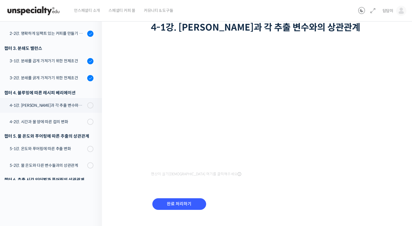
scroll to position [51, 0]
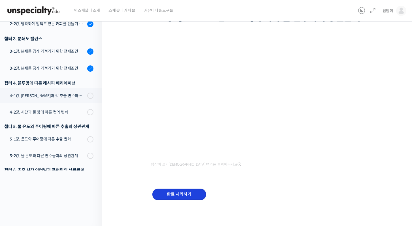
click at [197, 193] on input "완료 처리하기" at bounding box center [179, 194] width 54 height 12
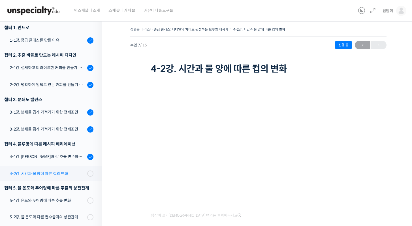
scroll to position [78, 0]
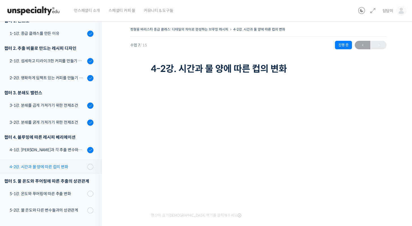
click at [34, 168] on div "4-2강. 시간과 물 양에 따른 컵의 변화" at bounding box center [48, 167] width 76 height 6
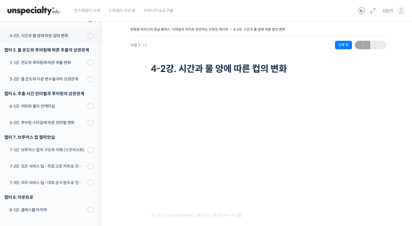
scroll to position [175, 0]
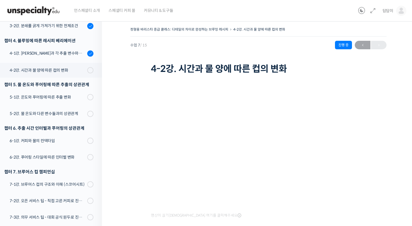
click at [237, 214] on icon at bounding box center [239, 215] width 4 height 5
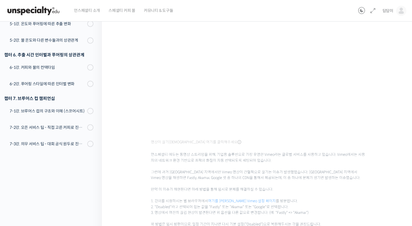
scroll to position [96, 0]
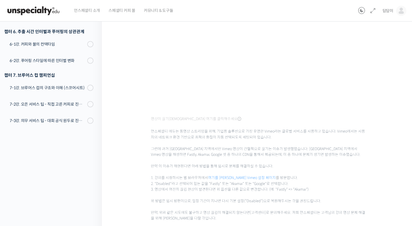
click at [244, 176] on link "여기를 [PERSON_NAME] Vimeo 설정 페이지" at bounding box center [242, 177] width 68 height 5
click at [179, 144] on span "언스페셜티 에듀는 동영상 스트리밍을 위해, 기업용 솔루션으로 가장 유명한 Vimeo라는 글로벌 서비스를 사용하고 있습니다. Vimeo에서는 사…" at bounding box center [258, 172] width 215 height 98
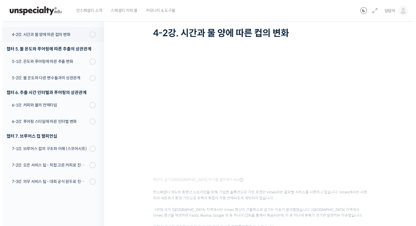
scroll to position [0, 0]
